Goal: Task Accomplishment & Management: Manage account settings

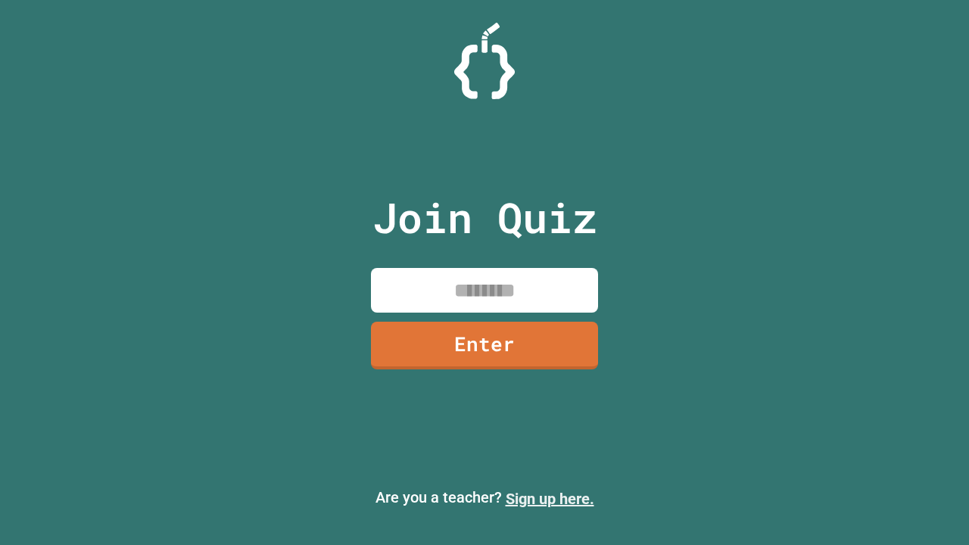
click at [550, 499] on link "Sign up here." at bounding box center [550, 499] width 89 height 18
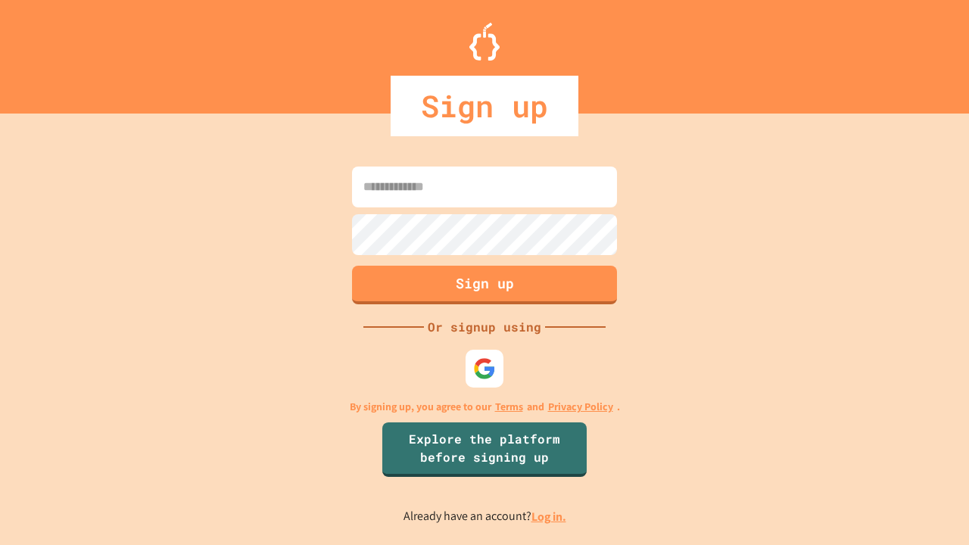
click at [550, 516] on link "Log in." at bounding box center [549, 517] width 35 height 16
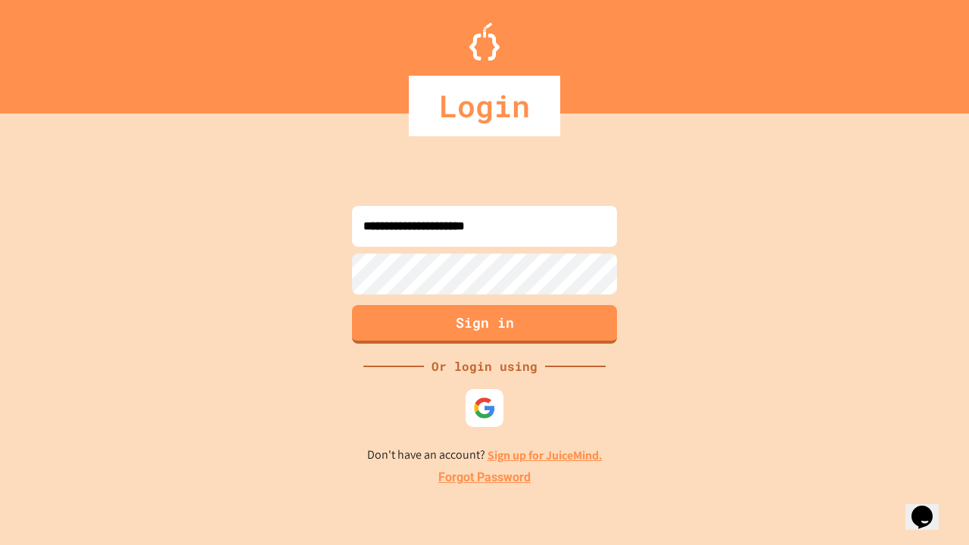
type input "**********"
